Goal: Task Accomplishment & Management: Complete application form

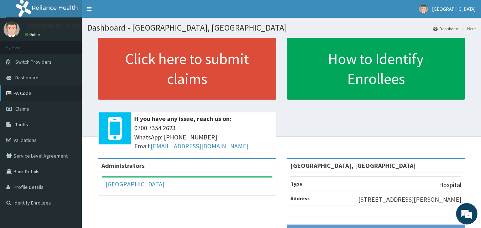
click at [19, 91] on link "PA Code" at bounding box center [41, 93] width 82 height 16
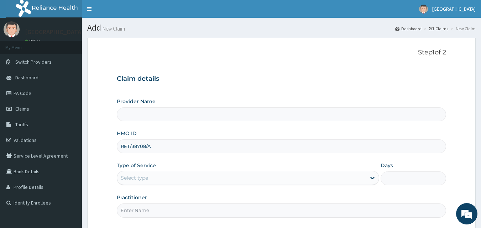
type input "[GEOGRAPHIC_DATA], [GEOGRAPHIC_DATA]"
type input "RET/38708/A"
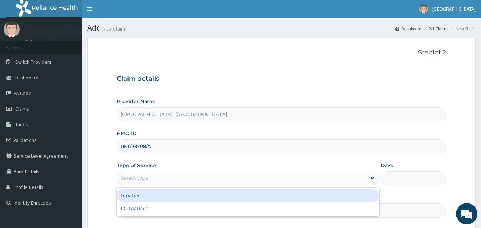
click at [181, 177] on div "Select type" at bounding box center [241, 177] width 249 height 11
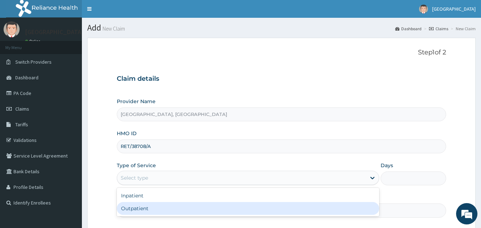
click at [171, 207] on div "Outpatient" at bounding box center [248, 208] width 262 height 13
type input "1"
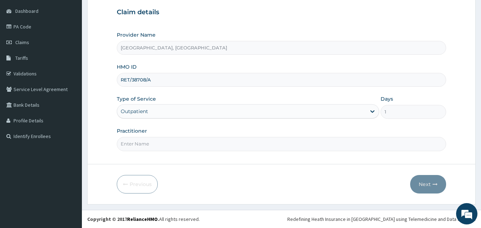
click at [164, 146] on input "Practitioner" at bounding box center [281, 144] width 329 height 14
type input "[PERSON_NAME]"
click at [441, 182] on button "Next" at bounding box center [428, 184] width 36 height 19
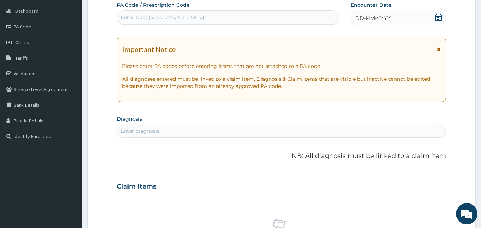
click at [183, 16] on div "Enter Code(Secondary Care Only)" at bounding box center [163, 17] width 84 height 7
click at [238, 16] on div "Enter Code(Secondary Care Only)" at bounding box center [228, 17] width 222 height 11
paste input "PA/D883F6"
type input "PA/D883F6"
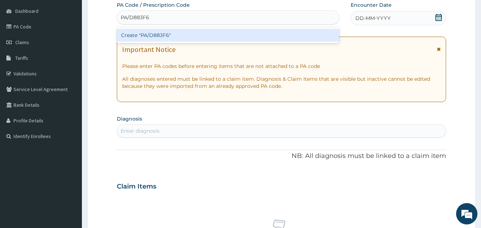
click at [230, 33] on div "Create "PA/D883F6"" at bounding box center [228, 35] width 223 height 13
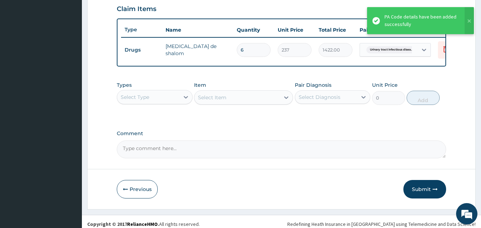
scroll to position [253, 0]
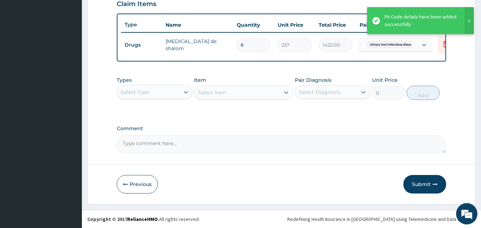
click at [149, 96] on div "Select Type" at bounding box center [135, 92] width 28 height 7
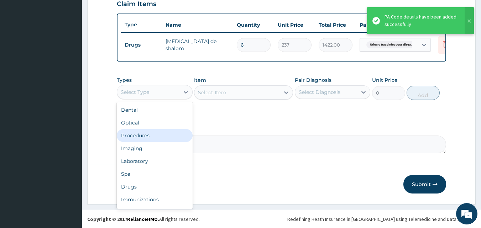
click at [145, 134] on div "Procedures" at bounding box center [155, 135] width 76 height 13
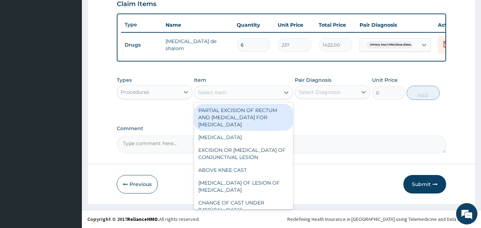
click at [241, 91] on div "Select Item" at bounding box center [236, 92] width 85 height 11
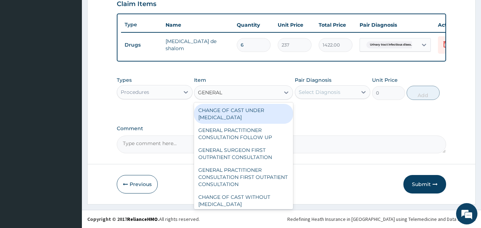
type input "GENERAL P"
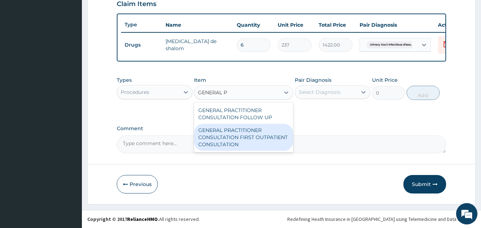
click at [250, 141] on div "GENERAL PRACTITIONER CONSULTATION FIRST OUTPATIENT CONSULTATION" at bounding box center [243, 137] width 99 height 27
type input "3548"
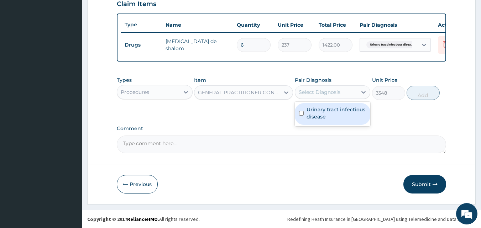
click at [332, 89] on div "Select Diagnosis" at bounding box center [333, 92] width 76 height 14
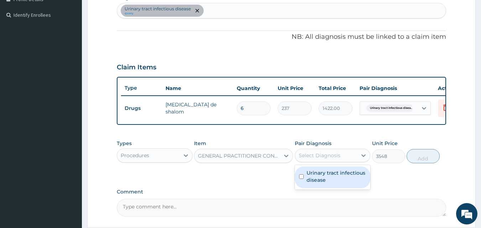
scroll to position [146, 0]
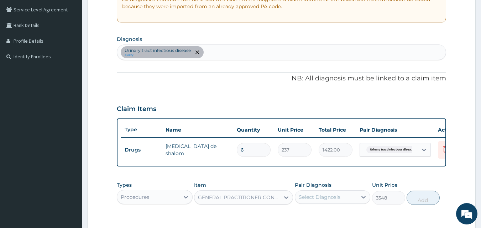
click at [223, 49] on div "Urinary tract [MEDICAL_DATA] query" at bounding box center [281, 52] width 329 height 15
type input "[MEDICAL_DATA]"
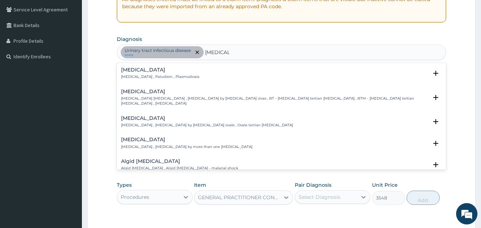
click at [155, 75] on p "[MEDICAL_DATA] , Paludism , Plasmodiosis" at bounding box center [160, 76] width 78 height 5
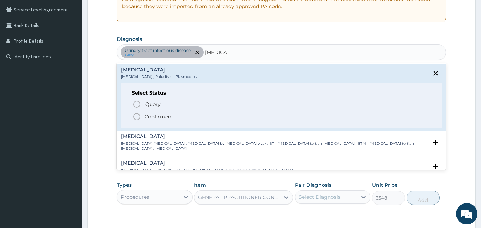
click at [152, 115] on p "Confirmed" at bounding box center [157, 116] width 27 height 7
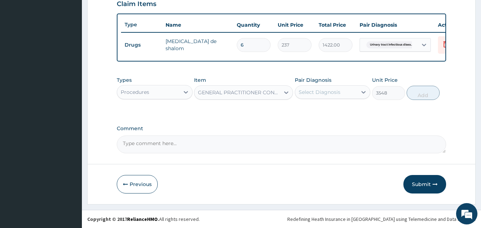
scroll to position [257, 0]
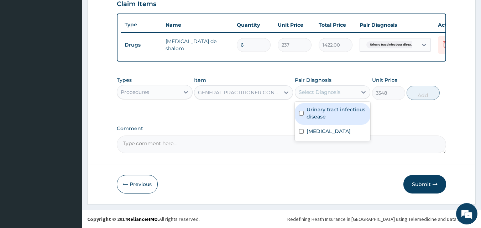
click at [323, 94] on div "Select Diagnosis" at bounding box center [319, 92] width 42 height 7
drag, startPoint x: 326, startPoint y: 111, endPoint x: 322, endPoint y: 130, distance: 19.0
click at [326, 115] on label "Urinary tract infectious disease" at bounding box center [336, 113] width 60 height 14
checkbox input "true"
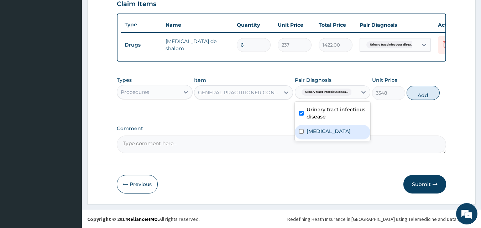
click at [321, 129] on label "[MEDICAL_DATA]" at bounding box center [328, 131] width 44 height 7
checkbox input "true"
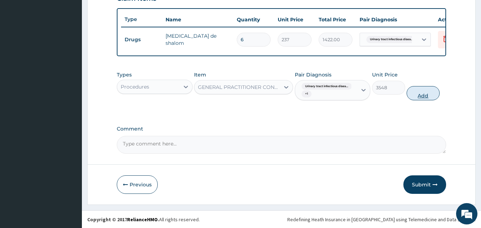
click at [426, 94] on button "Add" at bounding box center [422, 93] width 33 height 14
type input "0"
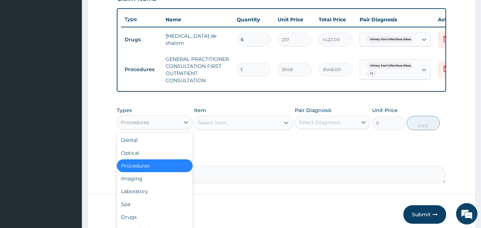
click at [175, 127] on div "Procedures" at bounding box center [148, 122] width 62 height 11
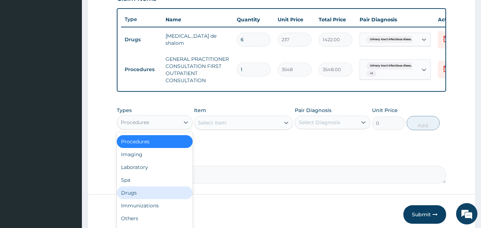
click at [131, 196] on div "Drugs" at bounding box center [155, 192] width 76 height 13
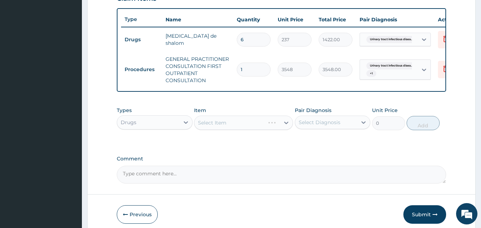
click at [271, 127] on div "Select Item" at bounding box center [243, 123] width 99 height 14
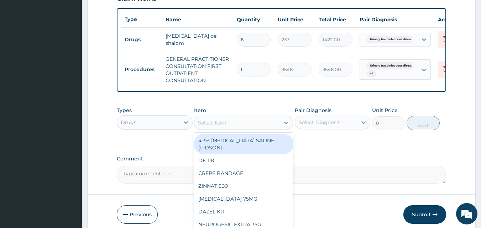
click at [249, 128] on div "Select Item" at bounding box center [236, 122] width 85 height 11
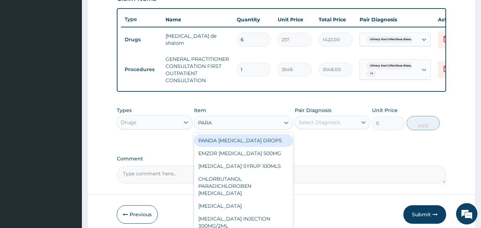
type input "PARAC"
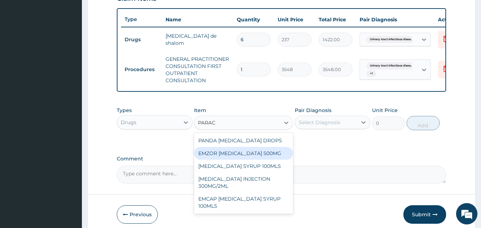
click at [254, 159] on div "EMZOR [MEDICAL_DATA] 500MG" at bounding box center [243, 153] width 99 height 13
type input "24"
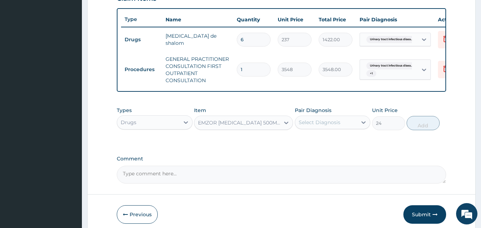
click at [342, 127] on div "Select Diagnosis" at bounding box center [326, 122] width 62 height 11
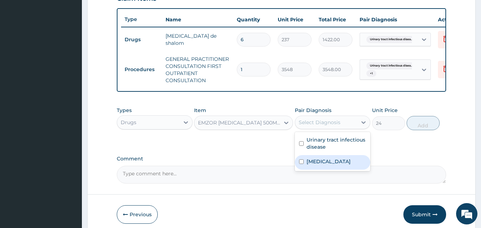
click at [327, 167] on div "[MEDICAL_DATA]" at bounding box center [333, 162] width 76 height 15
checkbox input "true"
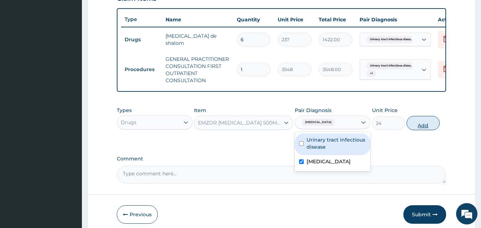
click at [428, 122] on button "Add" at bounding box center [422, 123] width 33 height 14
type input "0"
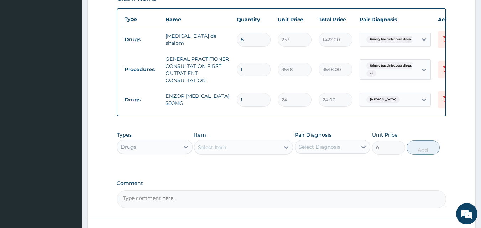
click at [247, 100] on input "1" at bounding box center [254, 100] width 34 height 14
type input "18"
type input "432.00"
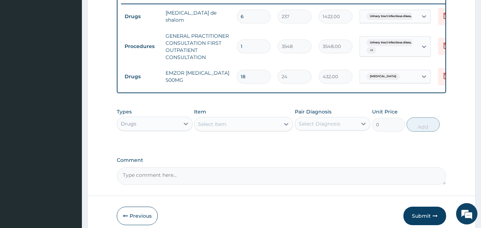
scroll to position [292, 0]
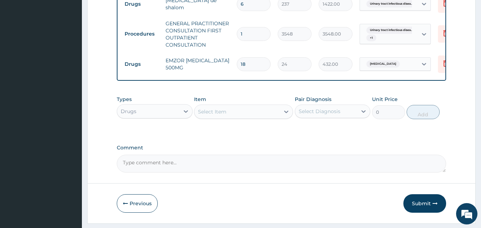
type input "18"
click at [251, 117] on div "Select Item" at bounding box center [236, 111] width 85 height 11
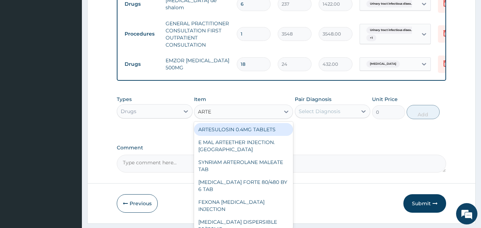
type input "ARTE"
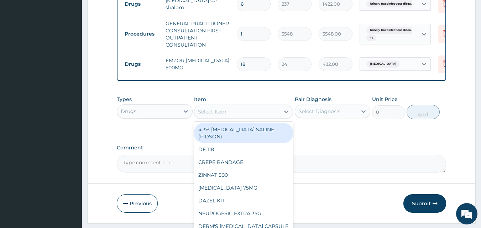
click at [267, 110] on div "Select Item" at bounding box center [243, 112] width 99 height 14
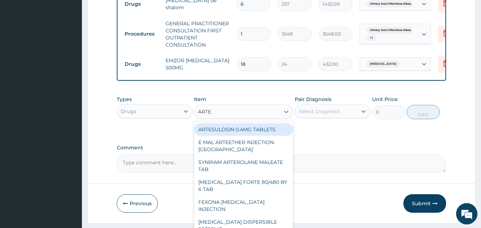
scroll to position [71, 0]
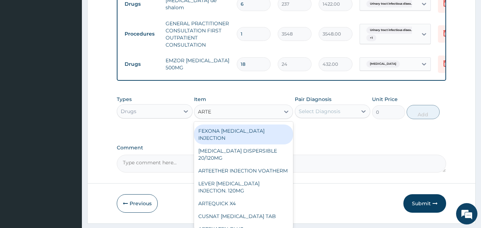
type input "ARTEM"
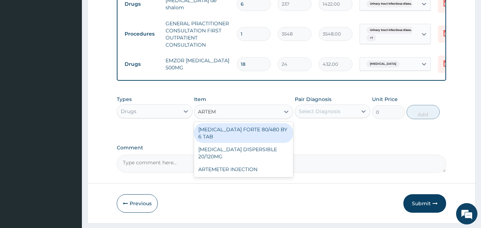
scroll to position [0, 0]
click at [243, 135] on div "[MEDICAL_DATA] FORTE 80/480 BY 6 TAB" at bounding box center [243, 133] width 99 height 20
type input "449"
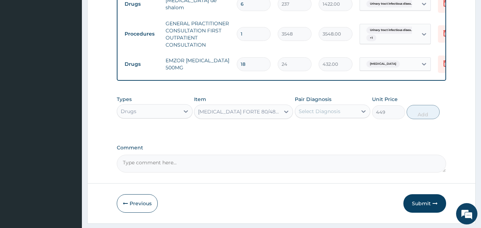
click at [347, 115] on div "Select Diagnosis" at bounding box center [326, 111] width 62 height 11
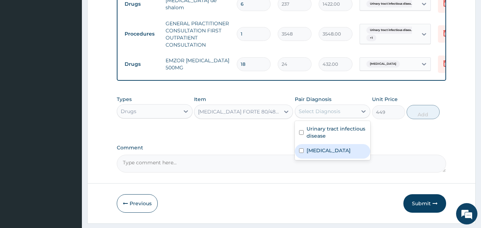
click at [324, 152] on div "[MEDICAL_DATA]" at bounding box center [333, 151] width 76 height 15
checkbox input "true"
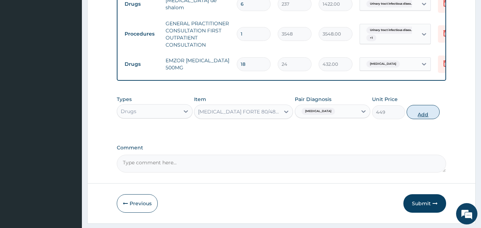
click at [424, 118] on button "Add" at bounding box center [422, 112] width 33 height 14
type input "0"
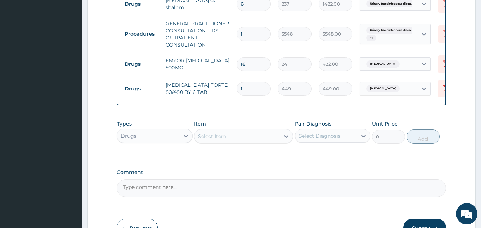
click at [258, 90] on input "1" at bounding box center [254, 89] width 34 height 14
type input "0.00"
type input "6"
type input "2694.00"
type input "6"
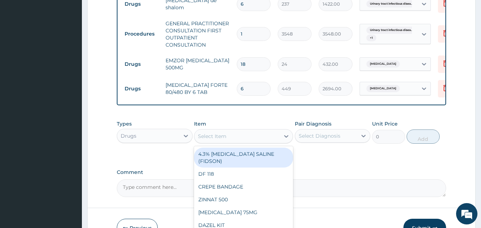
click at [216, 140] on div "Select Item" at bounding box center [212, 136] width 28 height 7
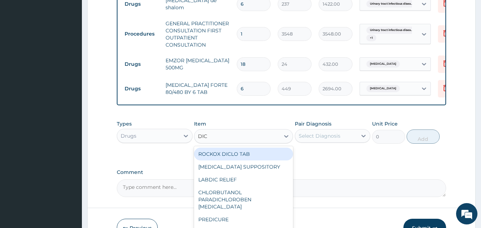
type input "DICL"
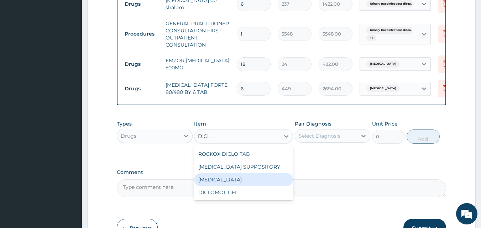
click at [231, 183] on div "[MEDICAL_DATA]" at bounding box center [243, 179] width 99 height 13
type input "591"
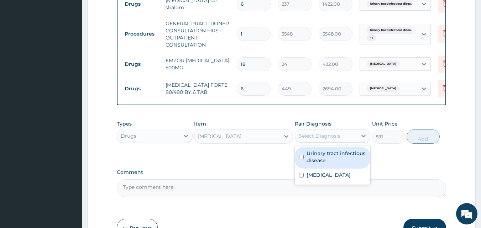
click at [346, 141] on div "Select Diagnosis" at bounding box center [326, 135] width 62 height 11
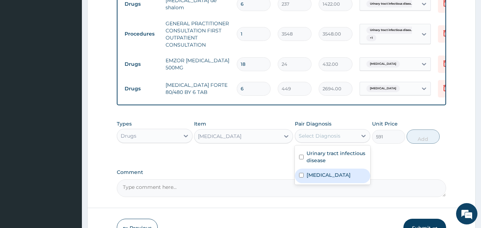
click at [337, 181] on div "[MEDICAL_DATA]" at bounding box center [333, 176] width 76 height 15
checkbox input "true"
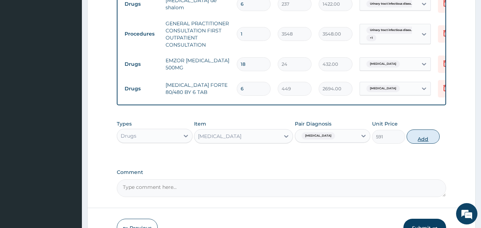
click at [420, 140] on button "Add" at bounding box center [422, 137] width 33 height 14
type input "0"
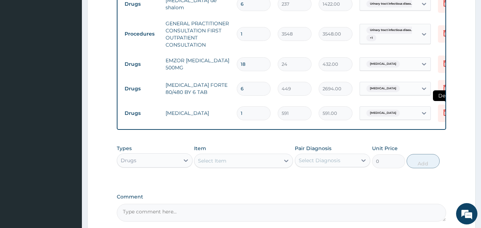
click at [443, 113] on icon at bounding box center [445, 112] width 9 height 9
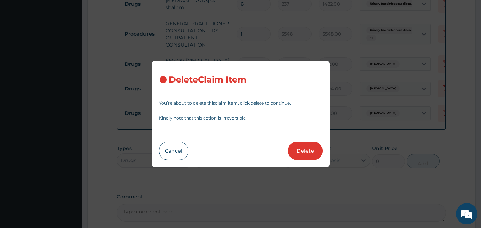
click at [308, 151] on button "Delete" at bounding box center [305, 151] width 35 height 19
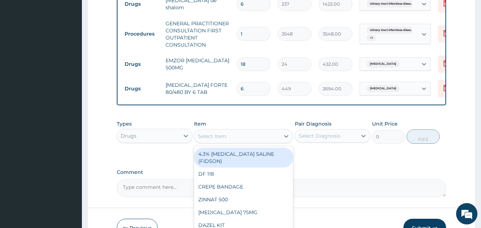
click at [238, 139] on div "Select Item" at bounding box center [236, 136] width 85 height 11
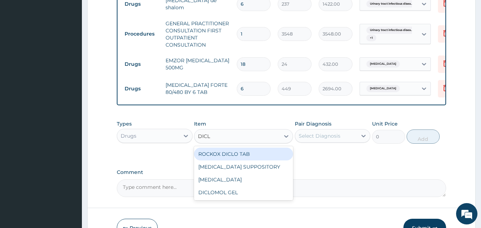
type input "DICLO"
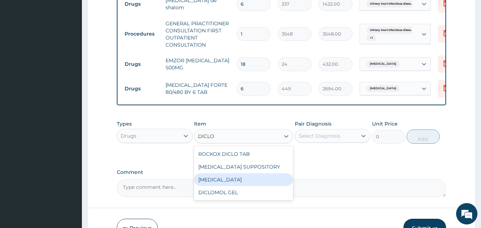
click at [244, 185] on div "[MEDICAL_DATA]" at bounding box center [243, 179] width 99 height 13
type input "591"
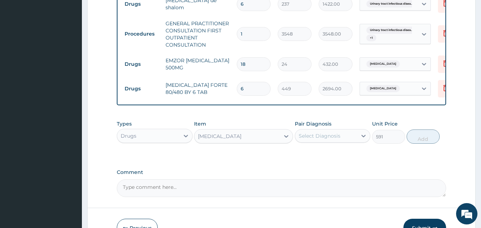
click at [326, 142] on div "Select Diagnosis" at bounding box center [326, 135] width 62 height 11
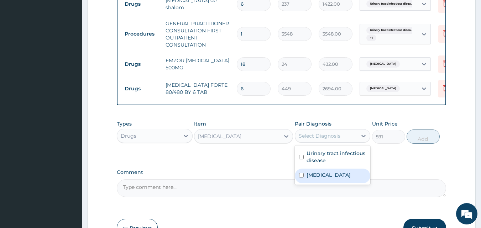
click at [326, 180] on div "[MEDICAL_DATA]" at bounding box center [333, 176] width 76 height 15
checkbox input "true"
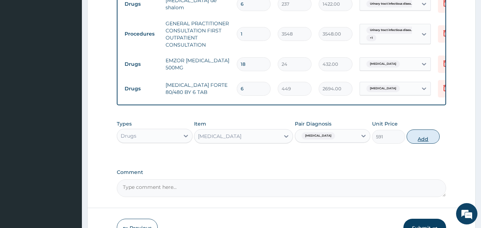
click at [423, 141] on button "Add" at bounding box center [422, 137] width 33 height 14
type input "0"
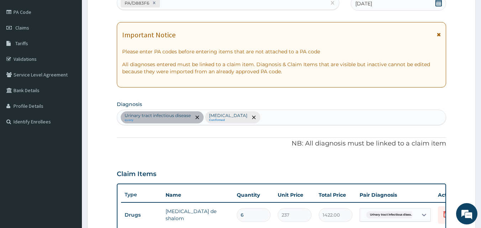
scroll to position [46, 0]
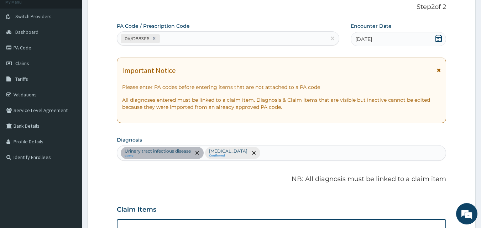
click at [438, 37] on icon at bounding box center [438, 38] width 7 height 7
click at [393, 41] on div "[DATE]" at bounding box center [397, 39] width 95 height 14
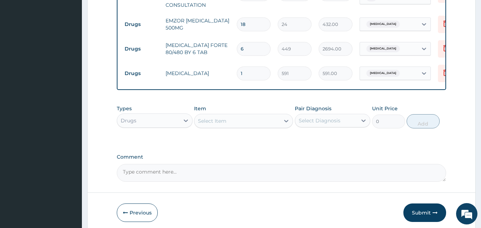
scroll to position [366, 0]
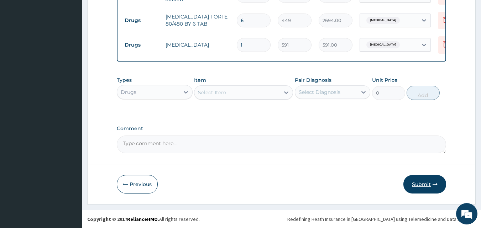
click at [428, 186] on button "Submit" at bounding box center [424, 184] width 43 height 19
